Goal: Information Seeking & Learning: Learn about a topic

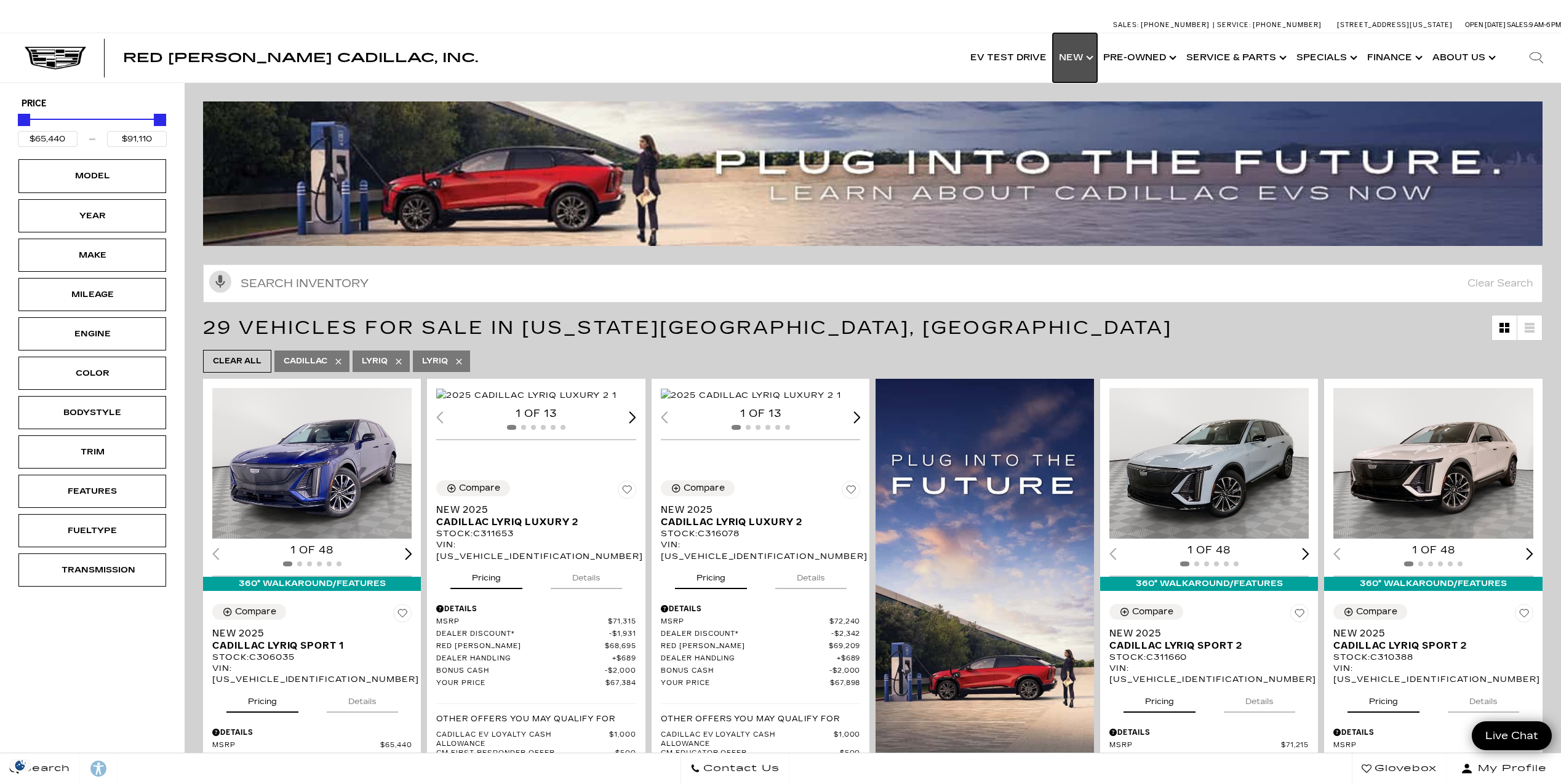
click at [1091, 58] on link "Show New" at bounding box center [1074, 58] width 45 height 49
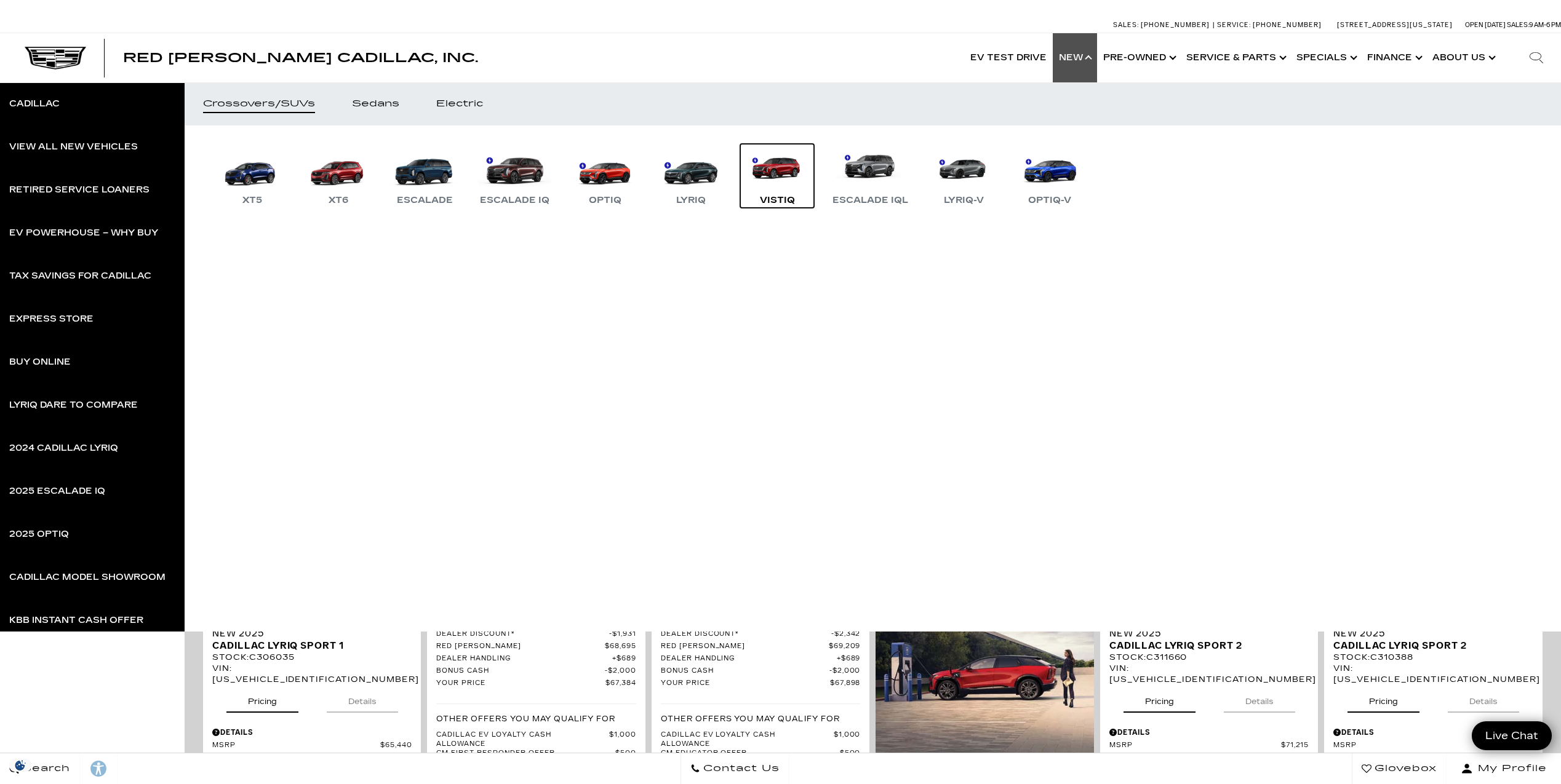
drag, startPoint x: 766, startPoint y: 182, endPoint x: 772, endPoint y: 177, distance: 7.8
click at [771, 176] on link "VISTIQ" at bounding box center [777, 176] width 74 height 64
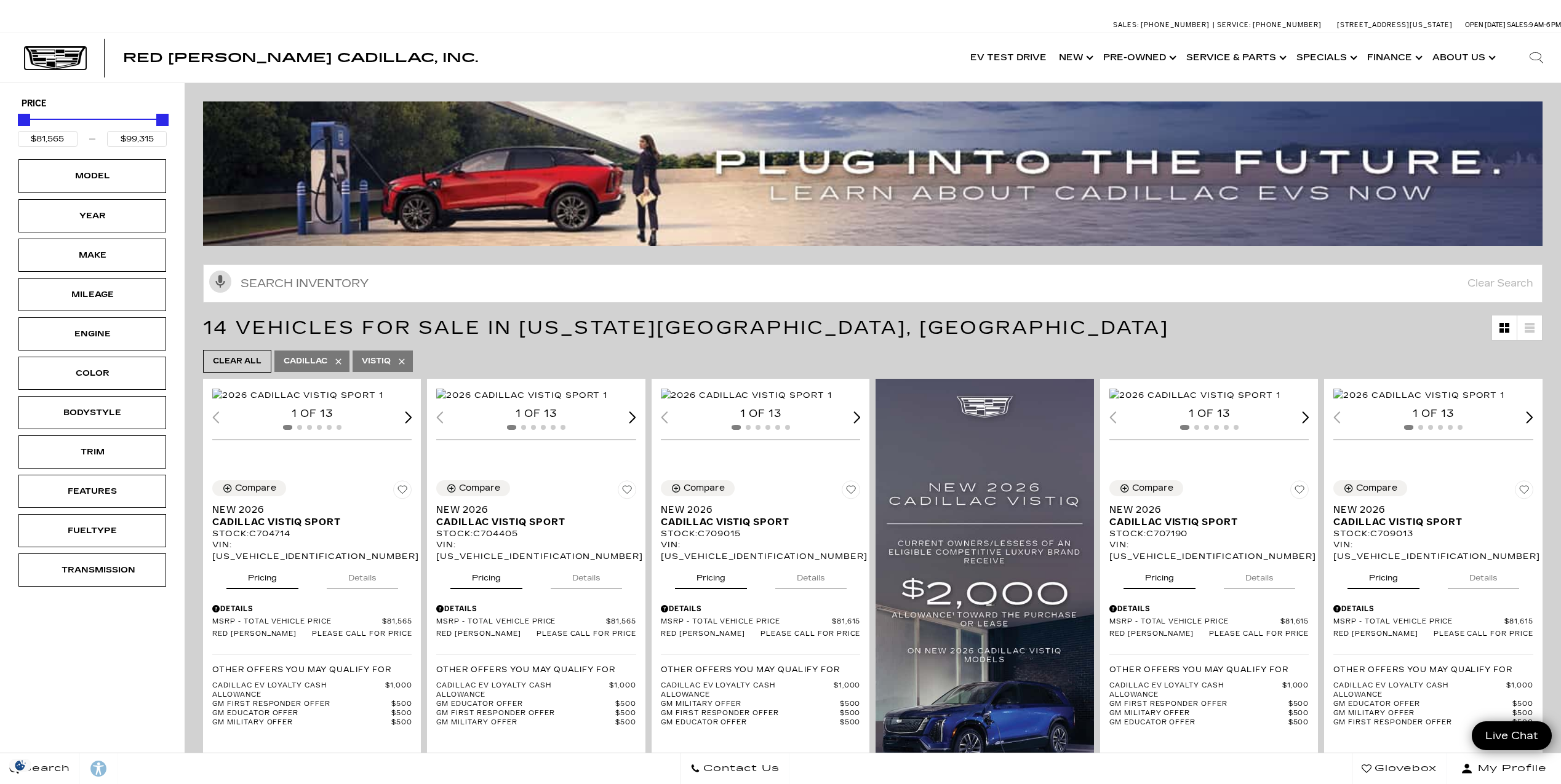
click at [69, 55] on img at bounding box center [55, 58] width 62 height 24
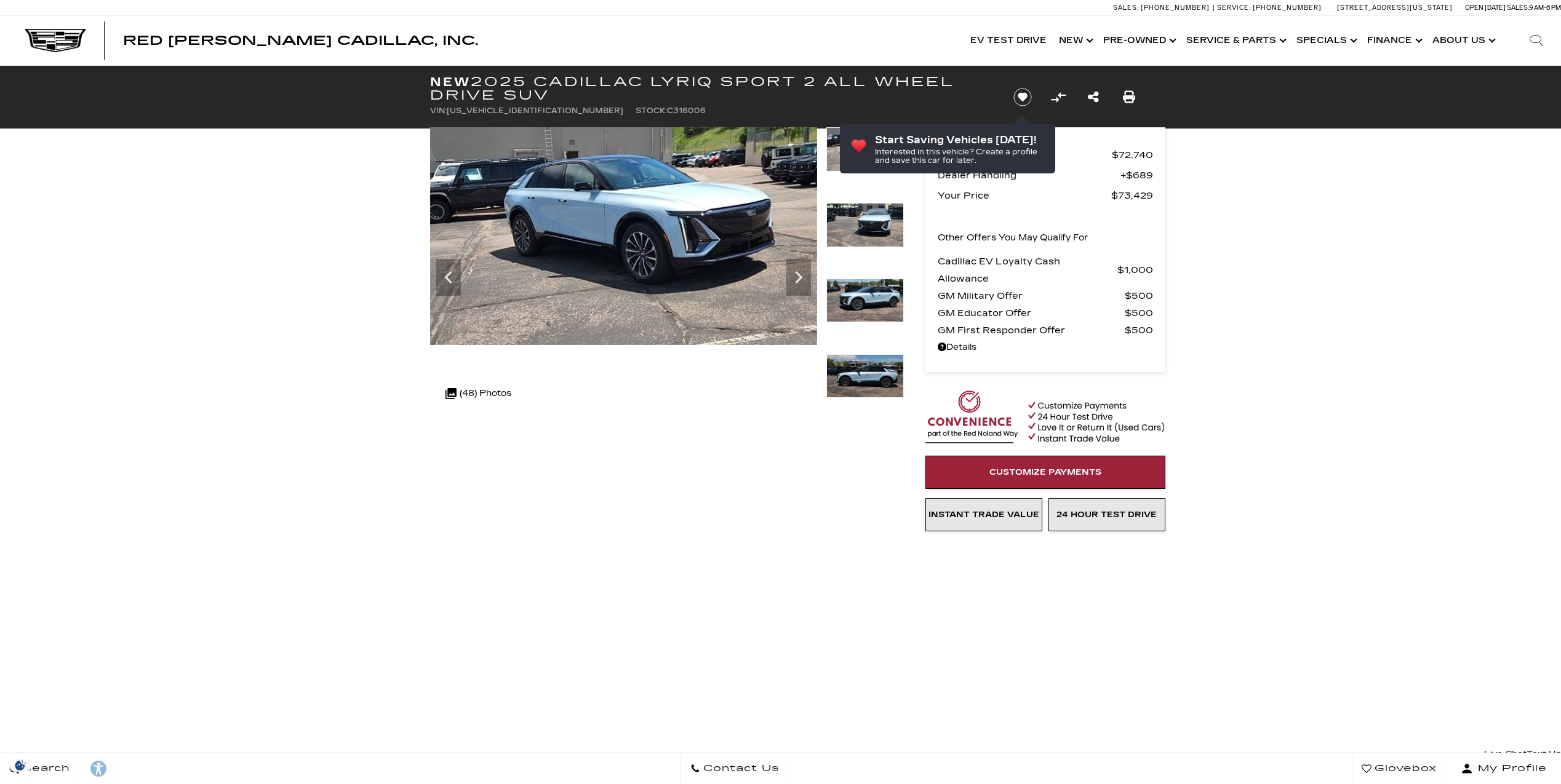
click at [866, 294] on img at bounding box center [865, 301] width 78 height 45
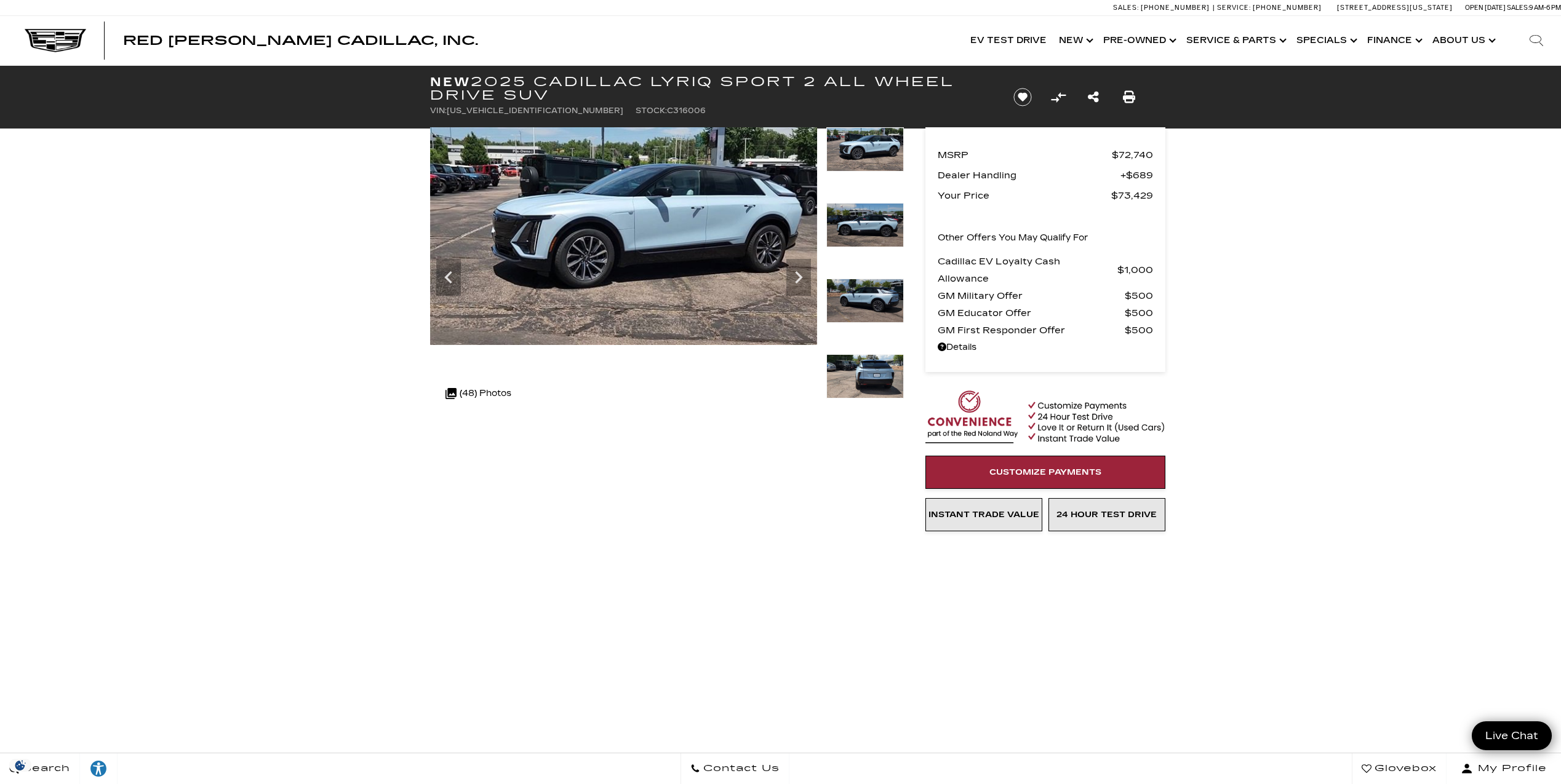
drag, startPoint x: 731, startPoint y: 78, endPoint x: 806, endPoint y: 75, distance: 75.1
click at [806, 75] on h1 "New 2025 Cadillac LYRIQ Sport 2 All Wheel Drive SUV" at bounding box center [711, 88] width 563 height 27
click at [815, 83] on h1 "New 2025 Cadillac LYRIQ Sport 2 All Wheel Drive SUV" at bounding box center [711, 88] width 563 height 27
click at [1093, 36] on link "Show New" at bounding box center [1074, 41] width 45 height 49
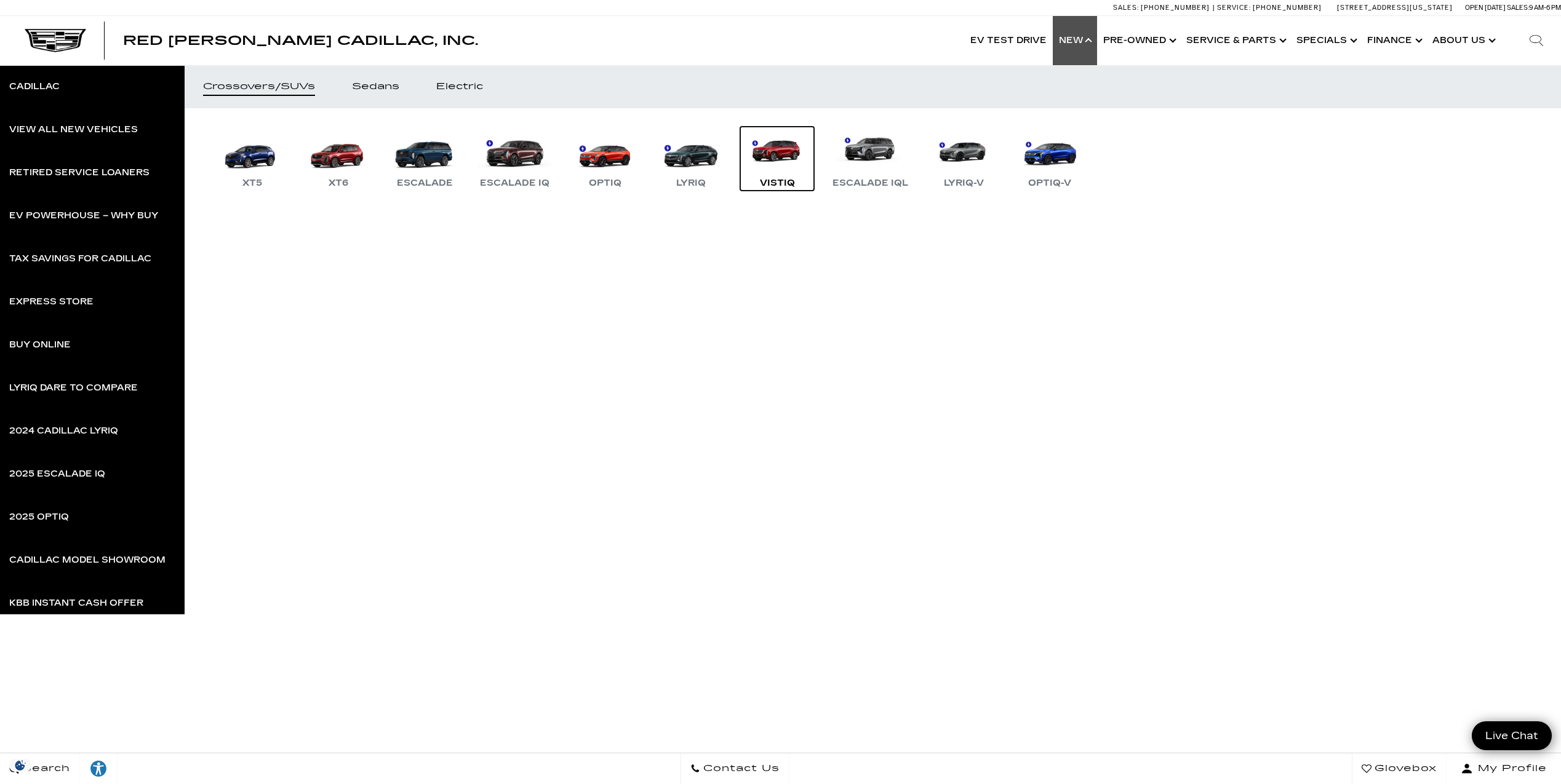
click at [778, 149] on link "VISTIQ" at bounding box center [777, 158] width 74 height 64
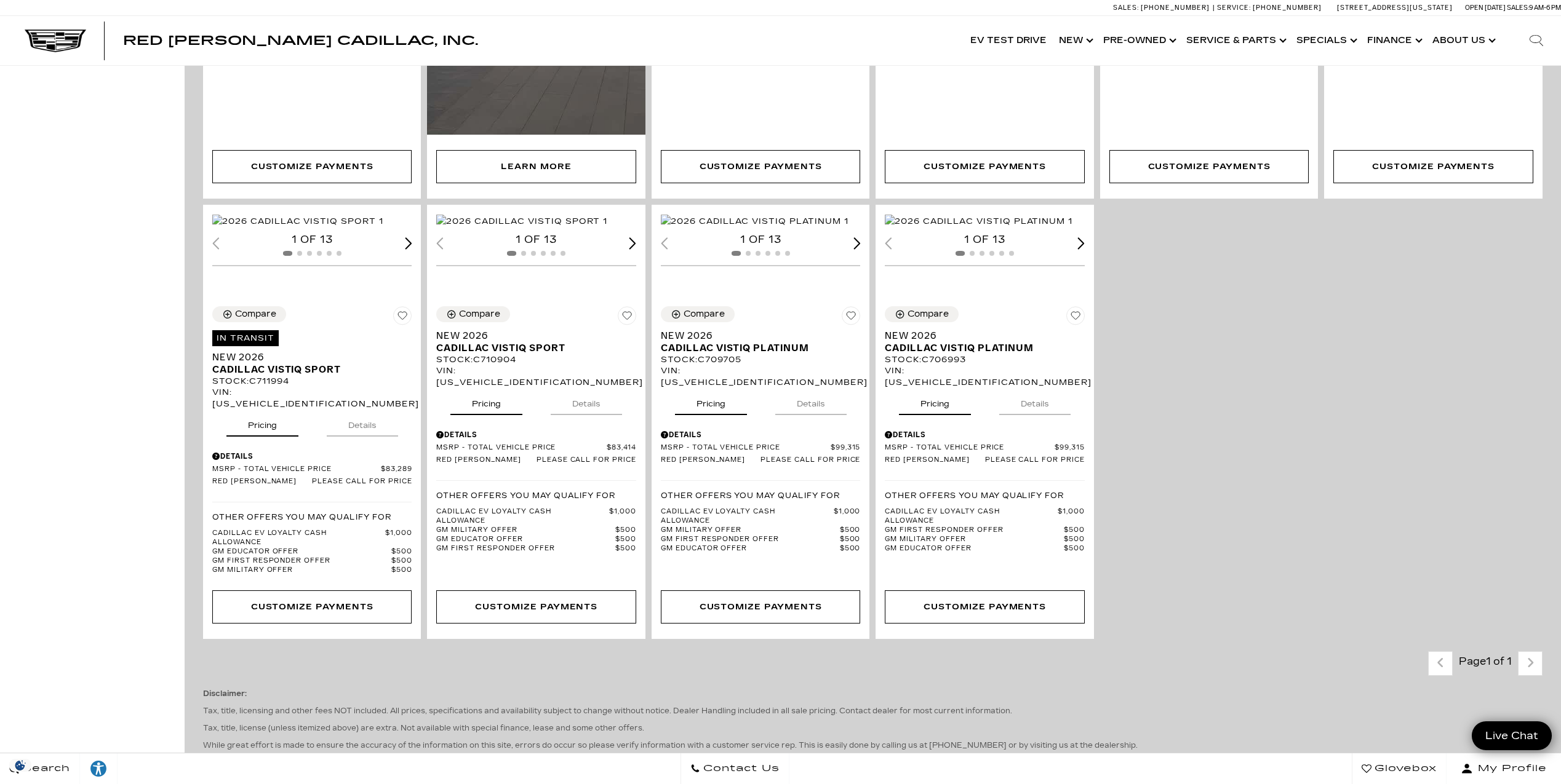
scroll to position [1293, 0]
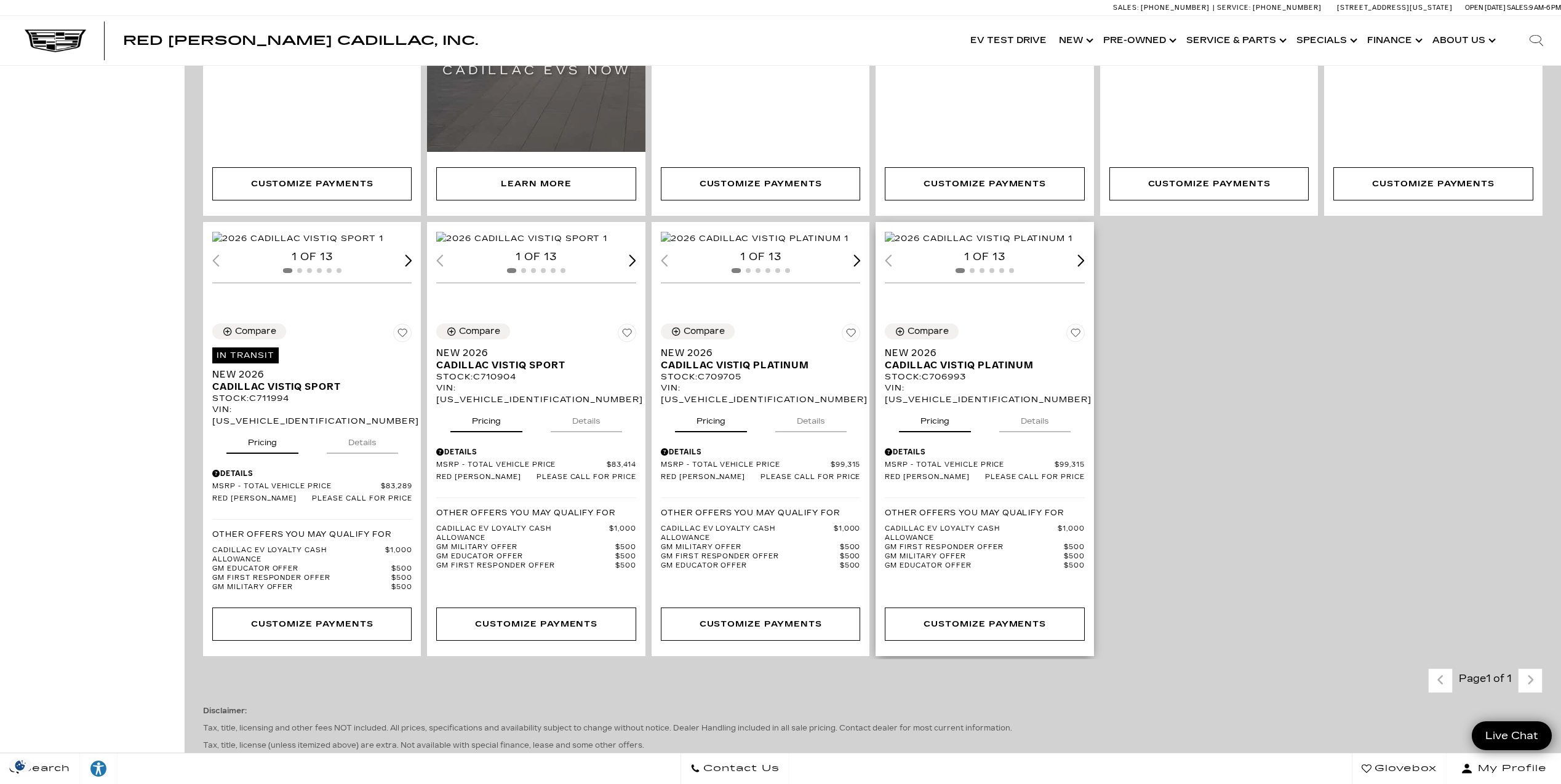
click at [1085, 267] on div "Next slide" at bounding box center [1081, 260] width 7 height 11
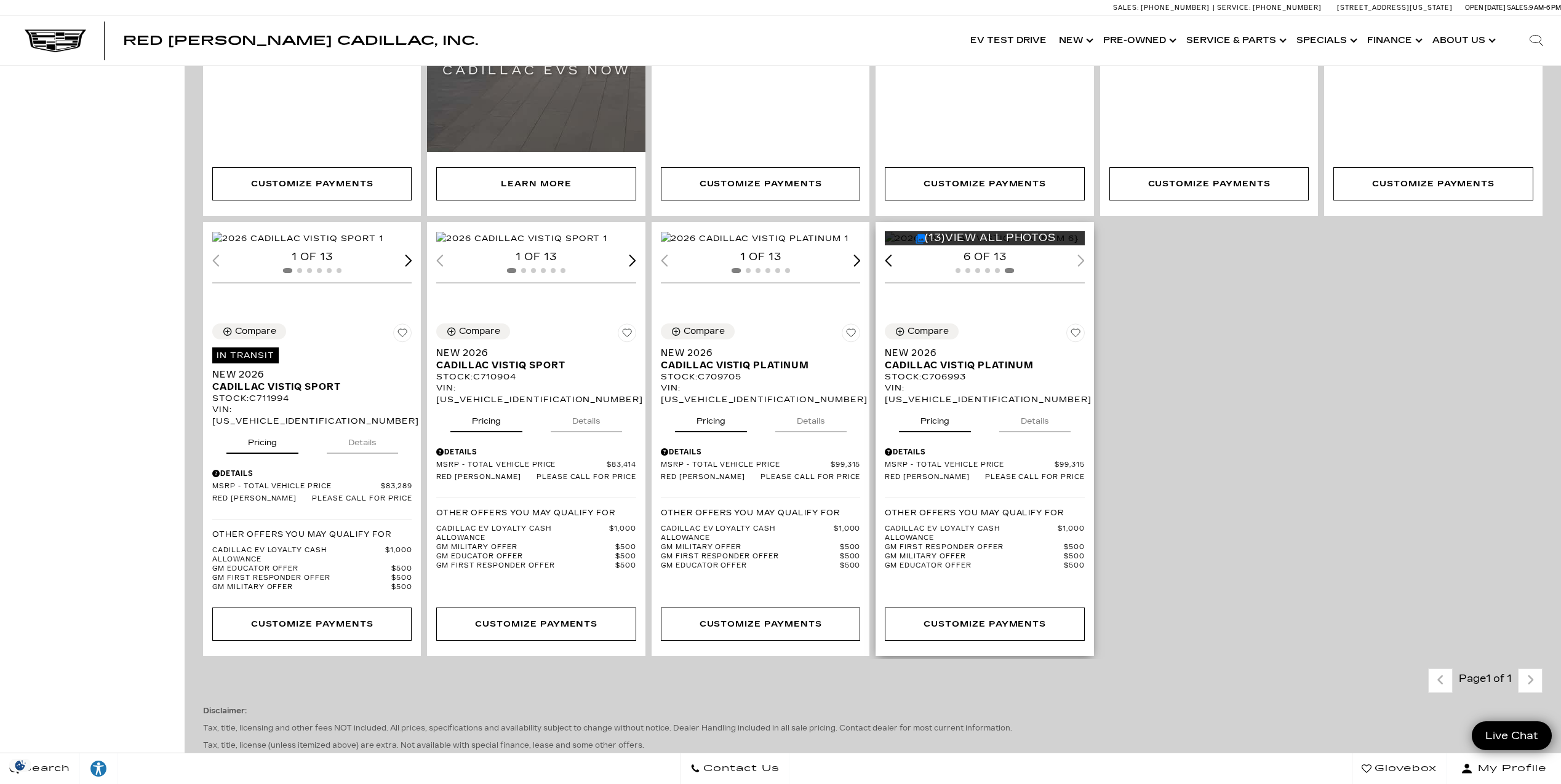
click at [1084, 264] on div "6 of 13" at bounding box center [984, 257] width 199 height 14
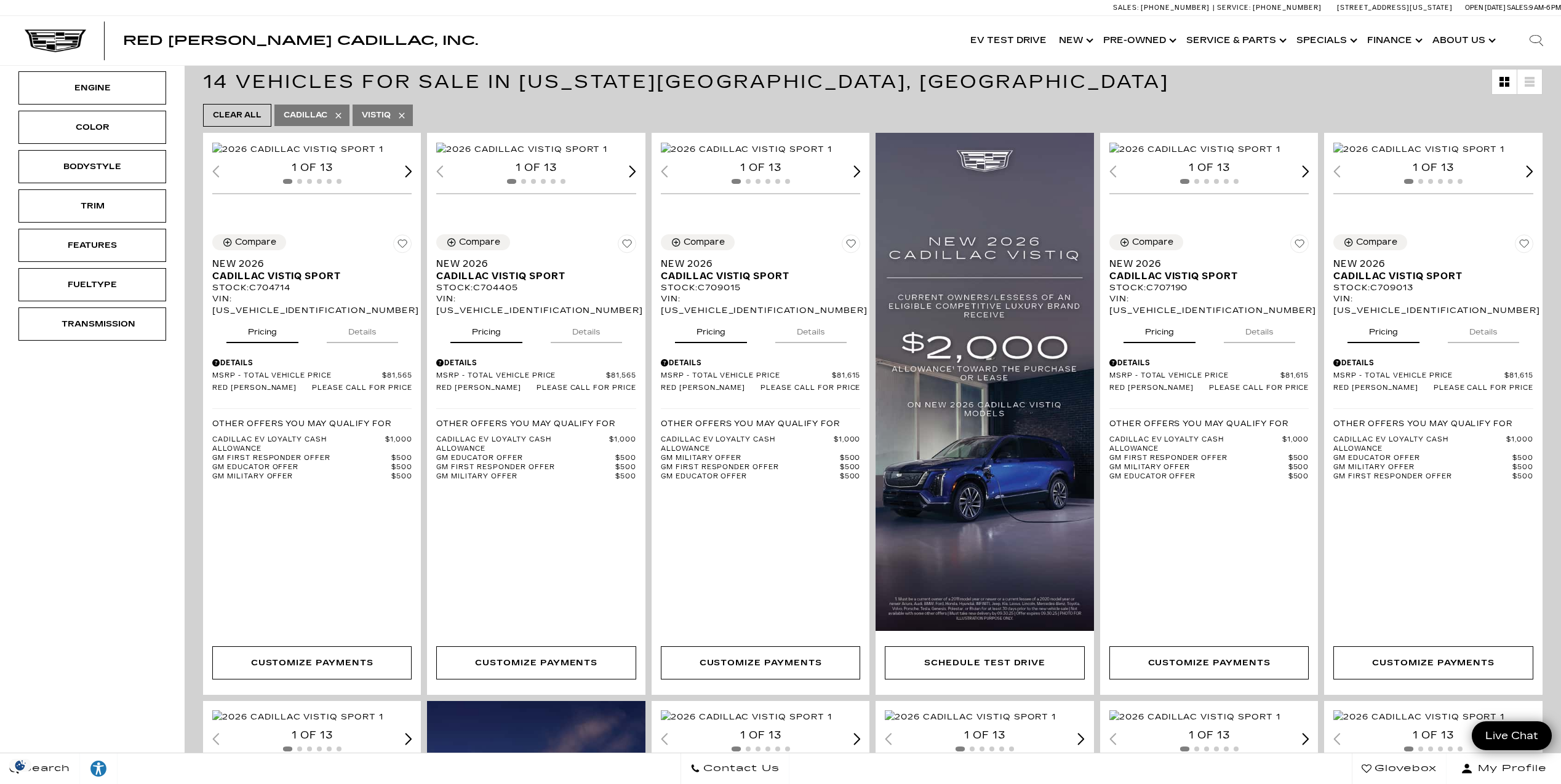
scroll to position [0, 0]
